Goal: Task Accomplishment & Management: Manage account settings

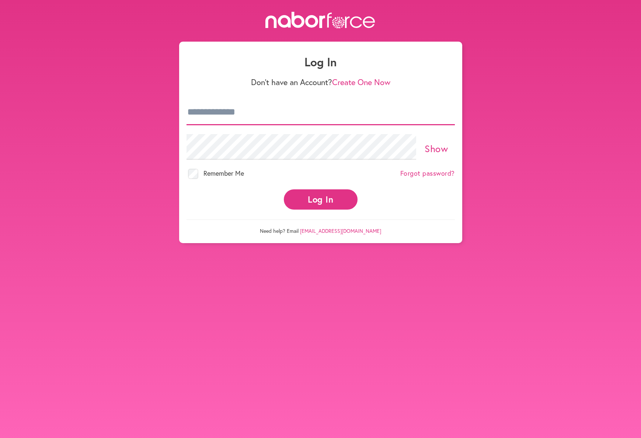
type input "**********"
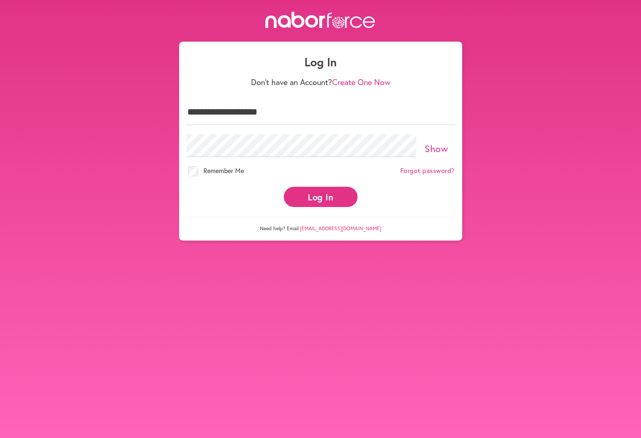
click at [320, 188] on button "Log In" at bounding box center [321, 197] width 74 height 20
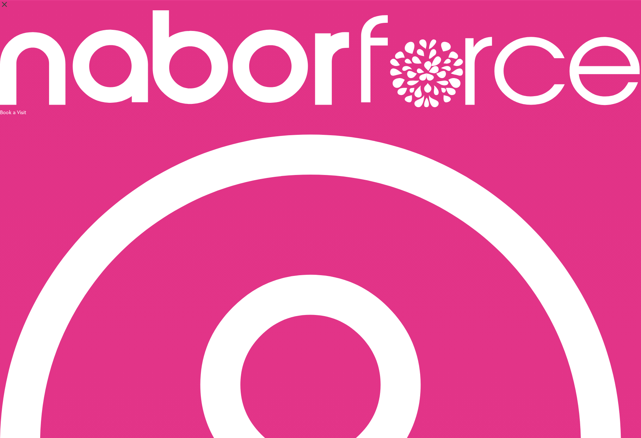
select select "*"
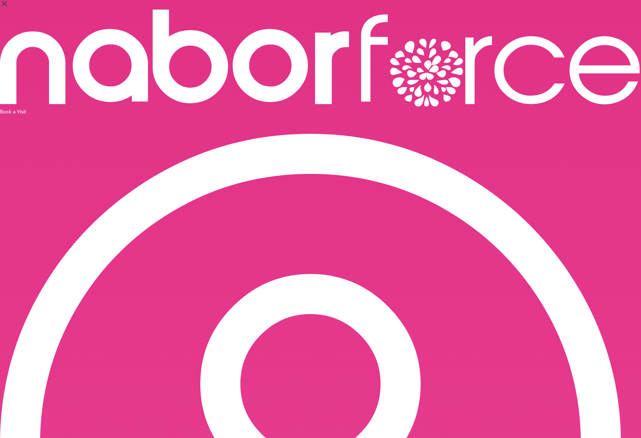
scroll to position [3, 0]
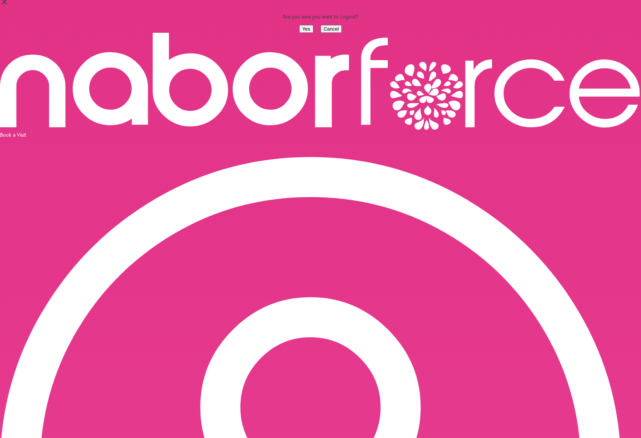
click at [9, 6] on icon "close" at bounding box center [4, 1] width 9 height 9
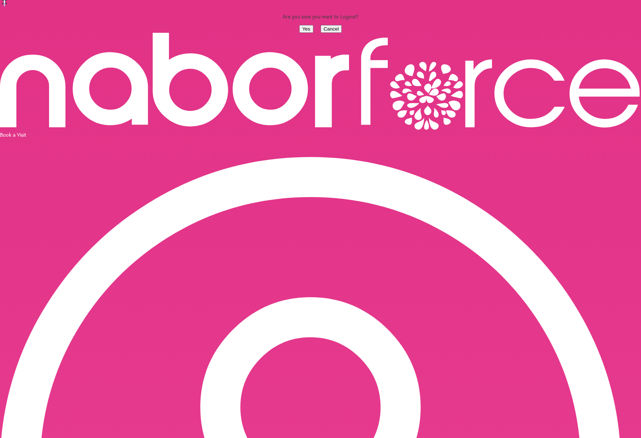
click at [299, 33] on button "Yes" at bounding box center [306, 29] width 14 height 8
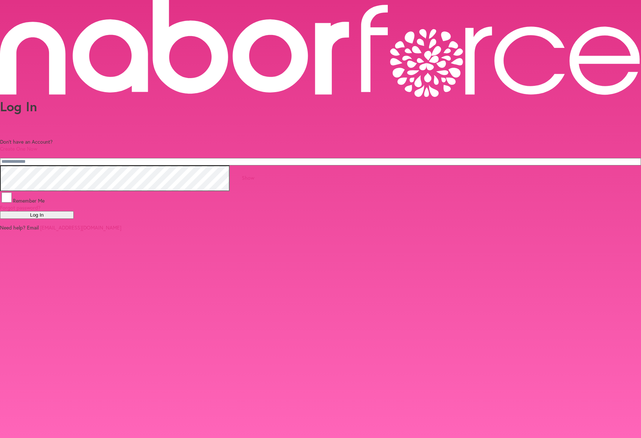
click at [97, 214] on div "Log In Don't have an Account? Create One Now Show Remember Me Forgot password? …" at bounding box center [320, 115] width 641 height 231
